Goal: Communication & Community: Share content

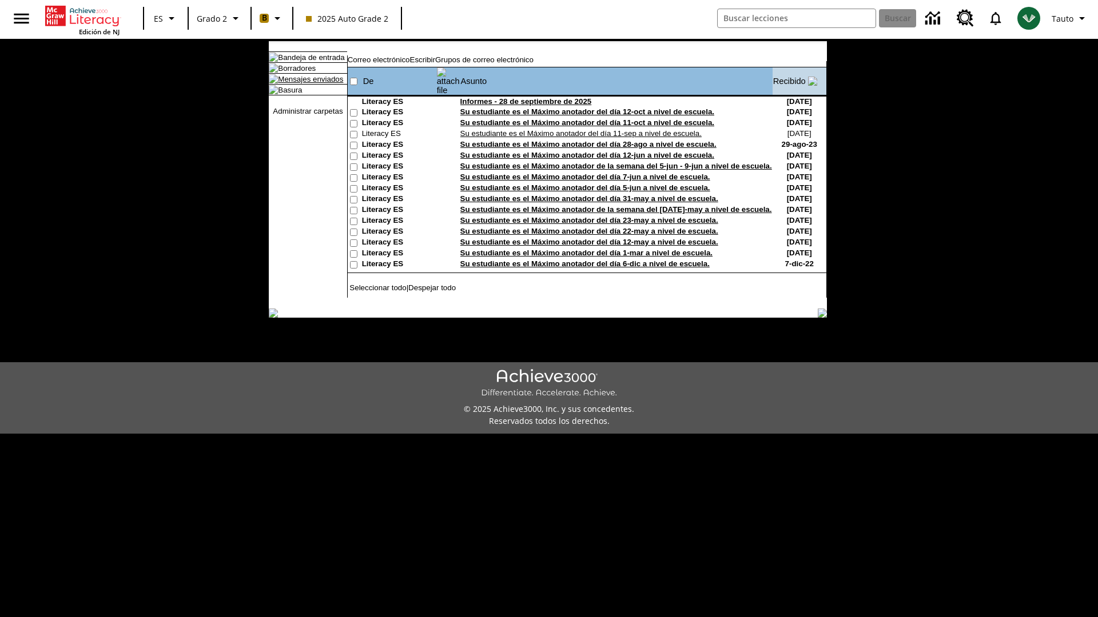
click at [305, 83] on link "Mensajes enviados" at bounding box center [310, 79] width 65 height 9
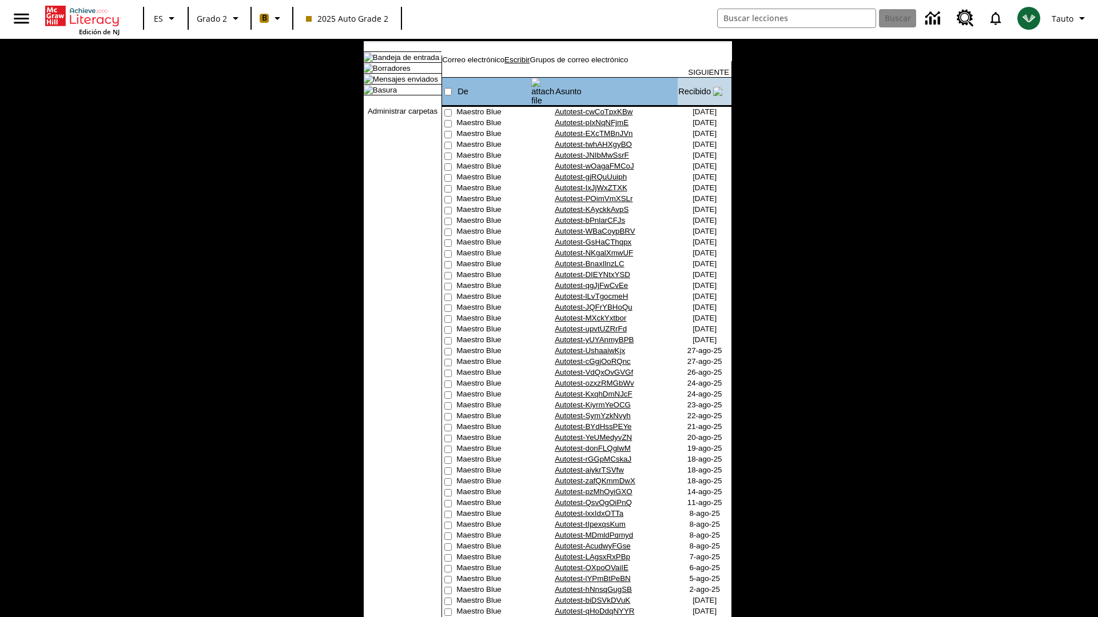
click at [529, 64] on link "Escribir" at bounding box center [516, 59] width 25 height 9
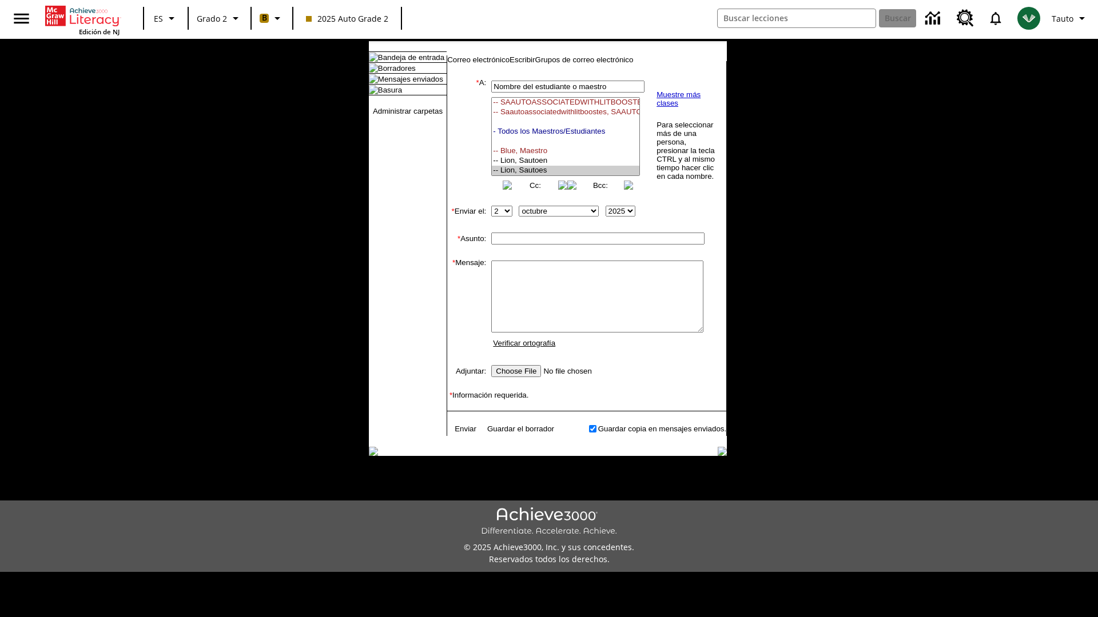
select select "U,21437111,1"
type input "Autotest-skUiACiFNx"
type textarea "email body message"
click at [460, 433] on link "Enviar" at bounding box center [465, 429] width 22 height 9
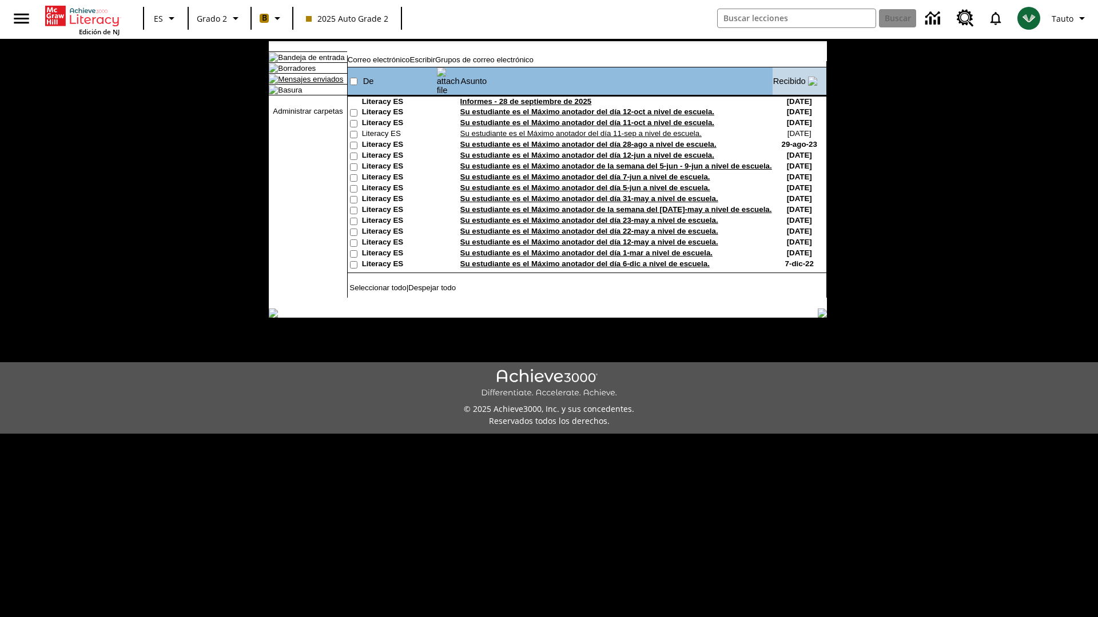
click at [305, 83] on link "Mensajes enviados" at bounding box center [310, 79] width 65 height 9
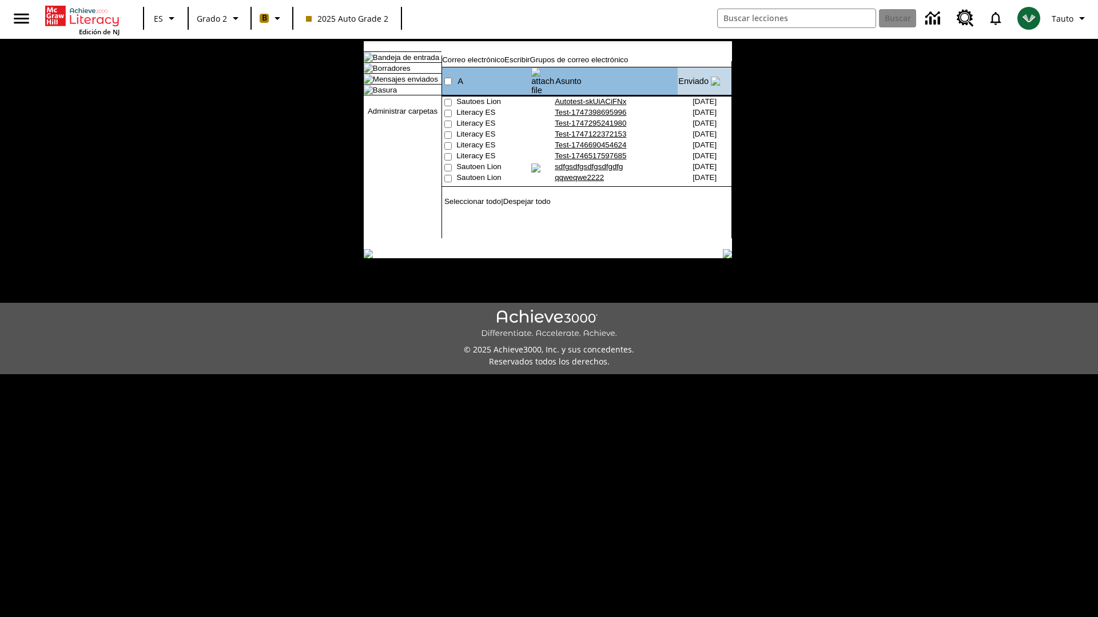
click at [446, 99] on input"] "checkbox" at bounding box center [447, 102] width 7 height 7
checkbox input"] "true"
